Goal: Task Accomplishment & Management: Manage account settings

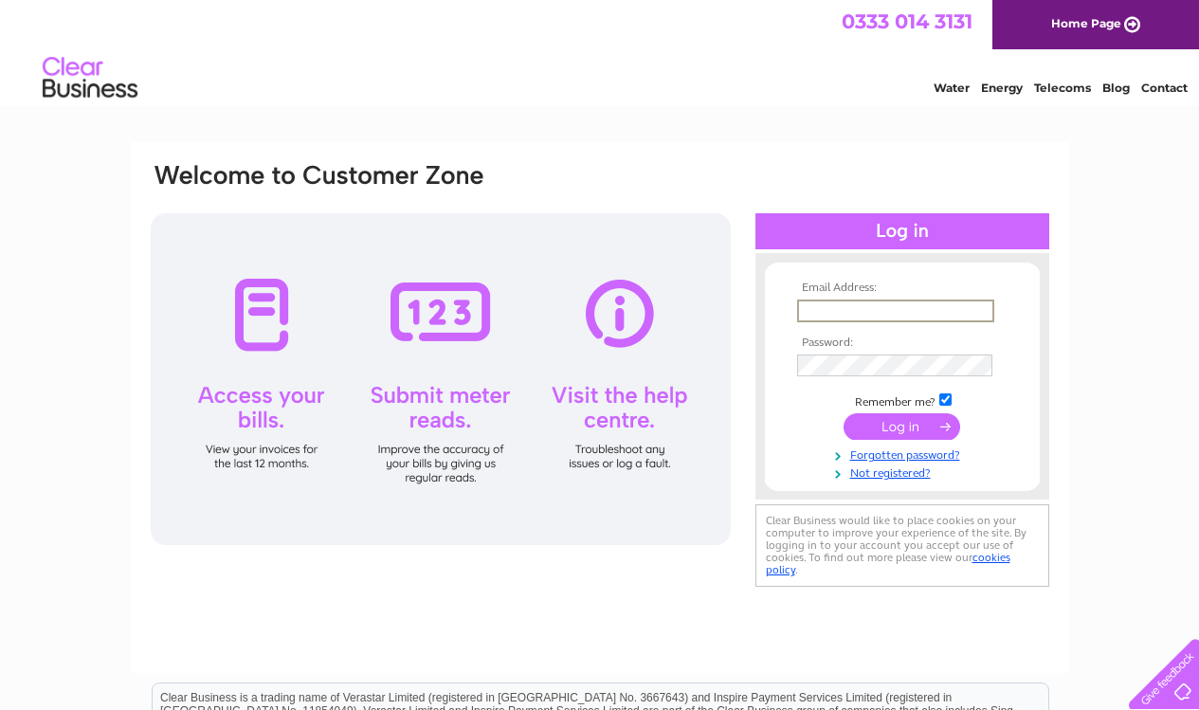
type input "jameslocum@yahoo.com"
click at [901, 424] on input "submit" at bounding box center [901, 426] width 117 height 27
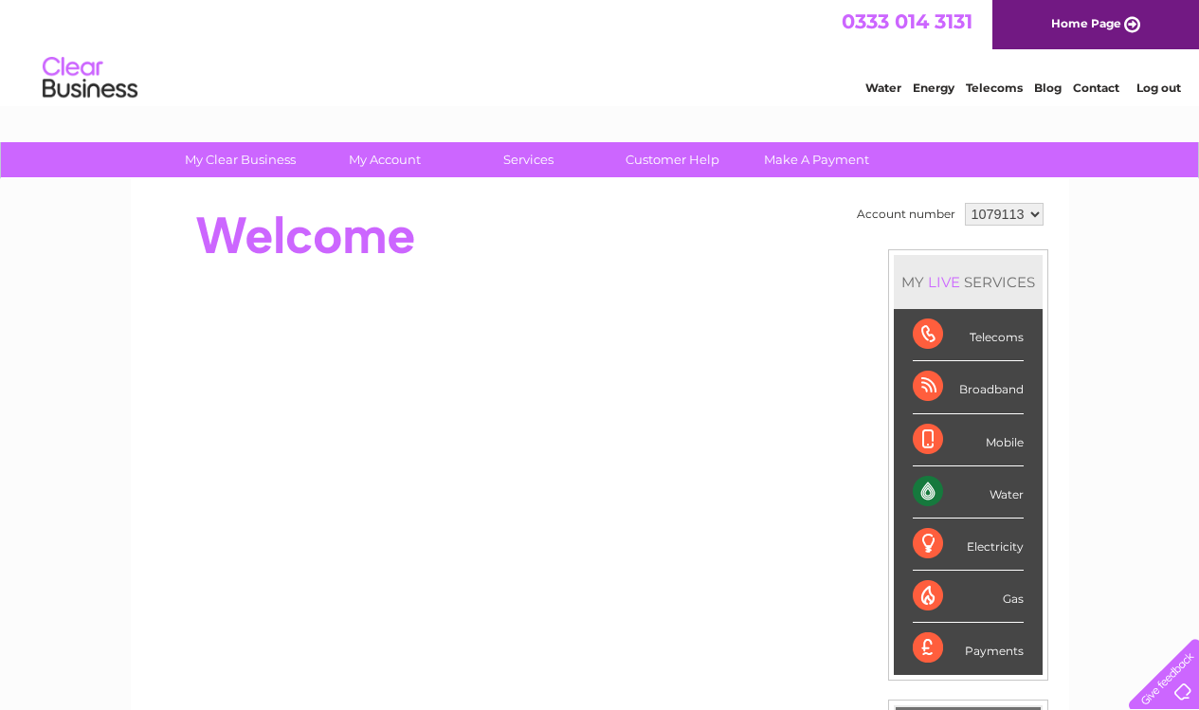
select select "1080016"
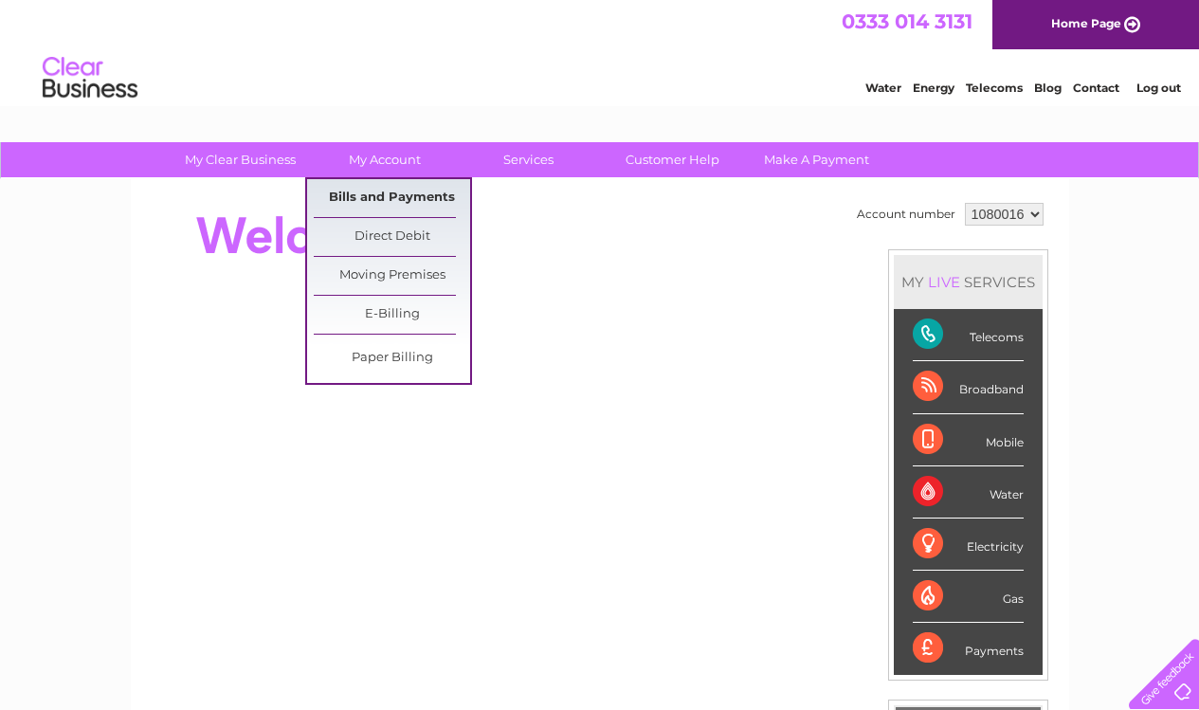
click at [386, 193] on link "Bills and Payments" at bounding box center [392, 198] width 156 height 38
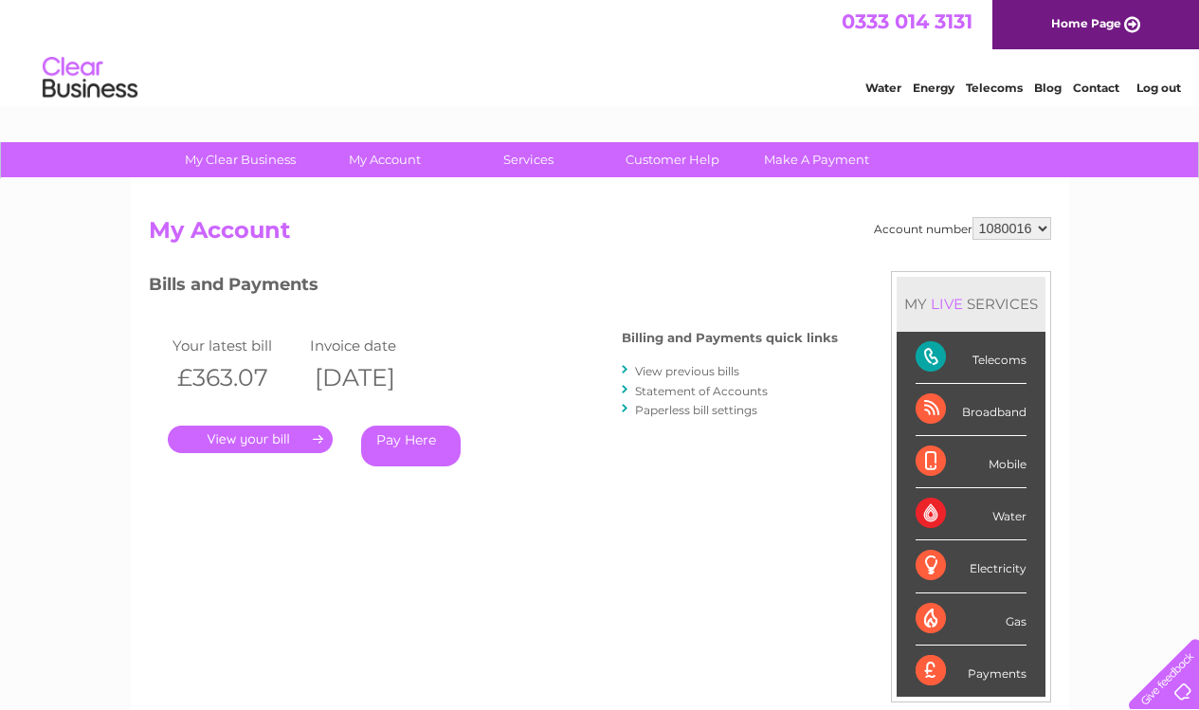
click at [265, 425] on link "." at bounding box center [250, 438] width 165 height 27
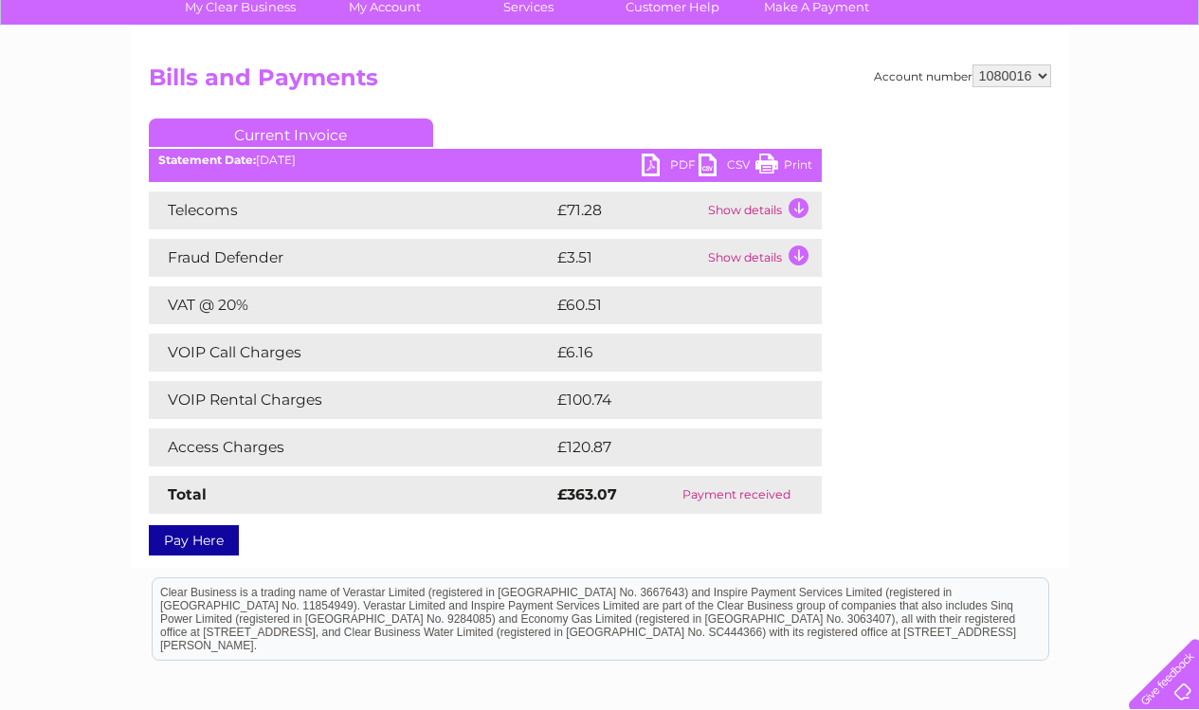
scroll to position [17, 0]
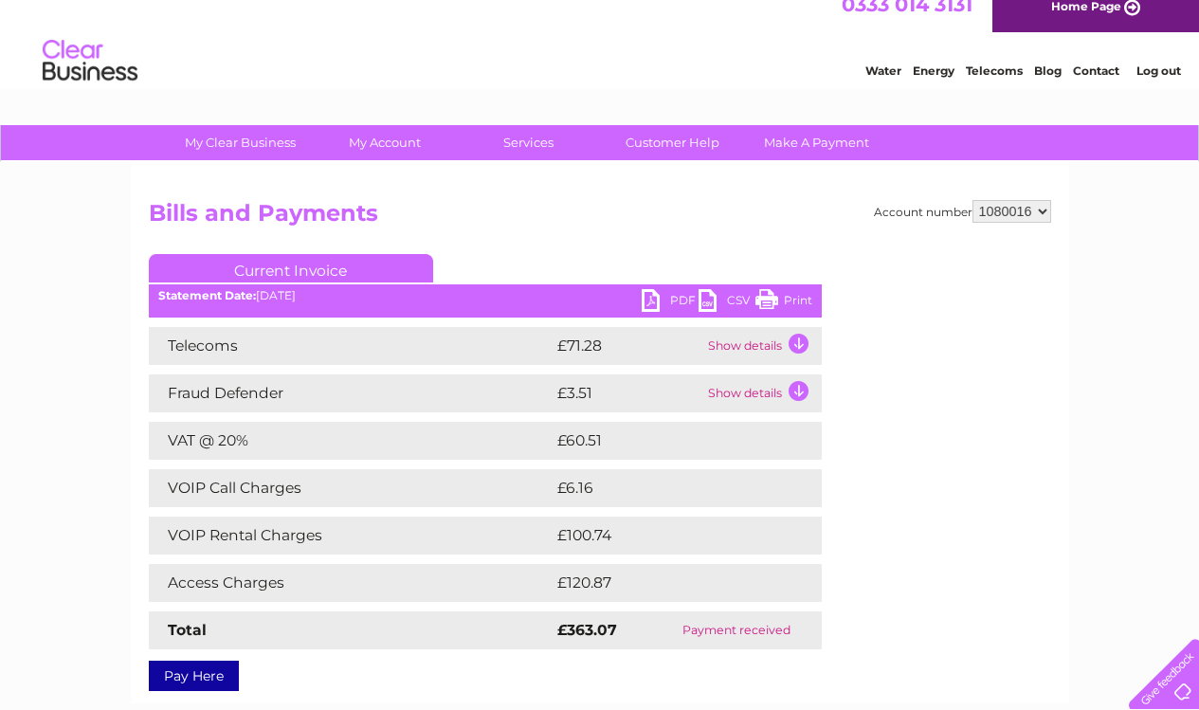
click at [666, 298] on link "PDF" at bounding box center [669, 302] width 57 height 27
click at [551, 344] on td "Telecoms" at bounding box center [351, 346] width 404 height 38
